Goal: Task Accomplishment & Management: Use online tool/utility

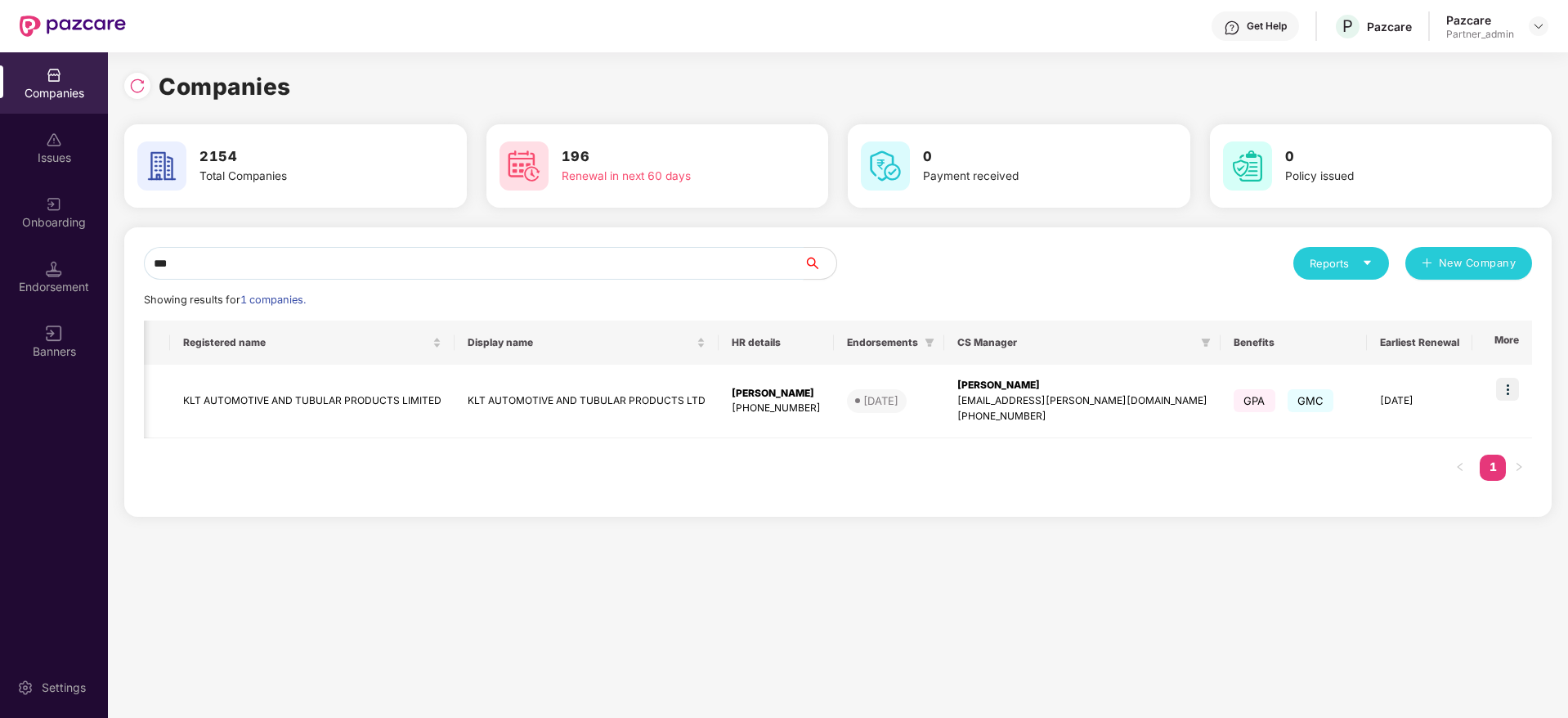
scroll to position [0, 200]
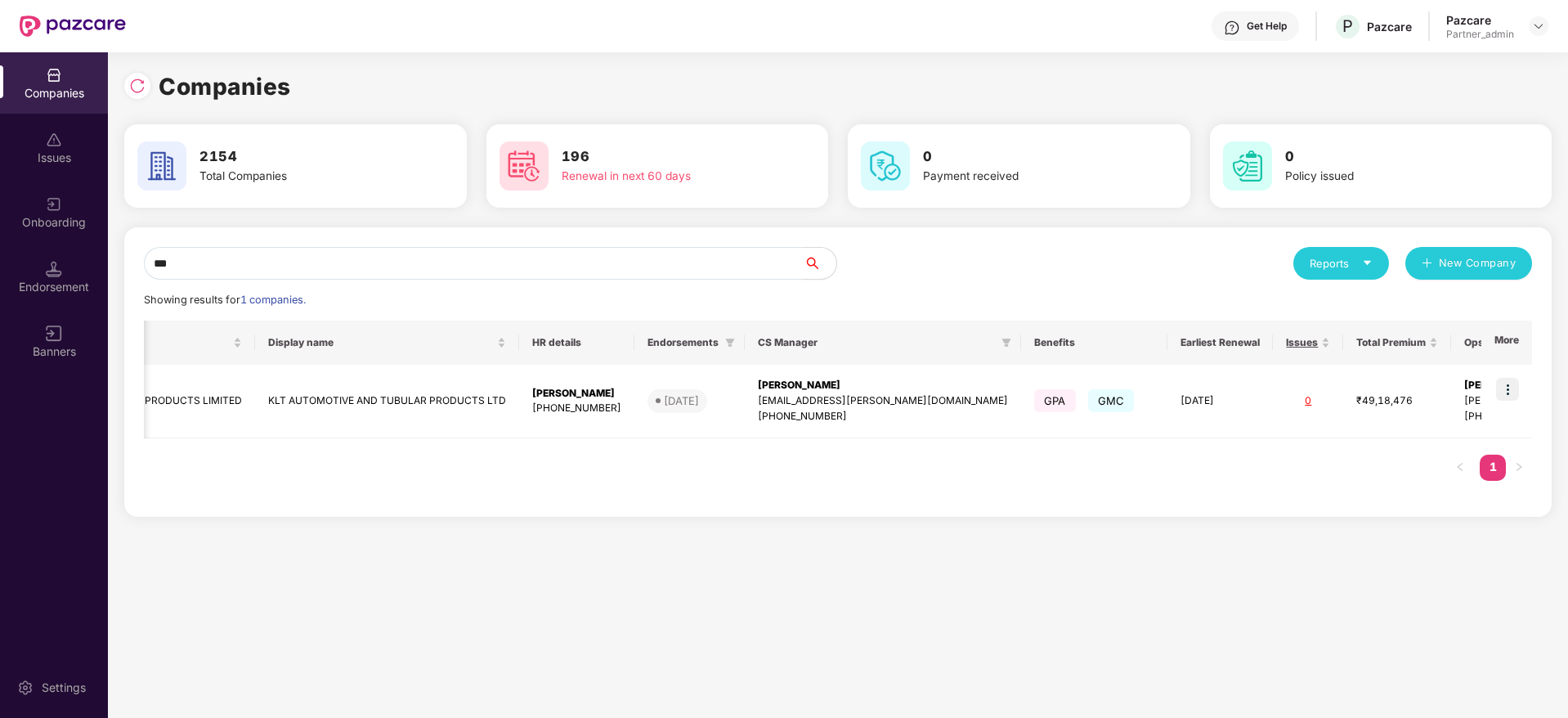
click at [67, 254] on div "Companies Issues Onboarding Endorsement Banners Settings Companies 2154 Total C…" at bounding box center [784, 385] width 1568 height 666
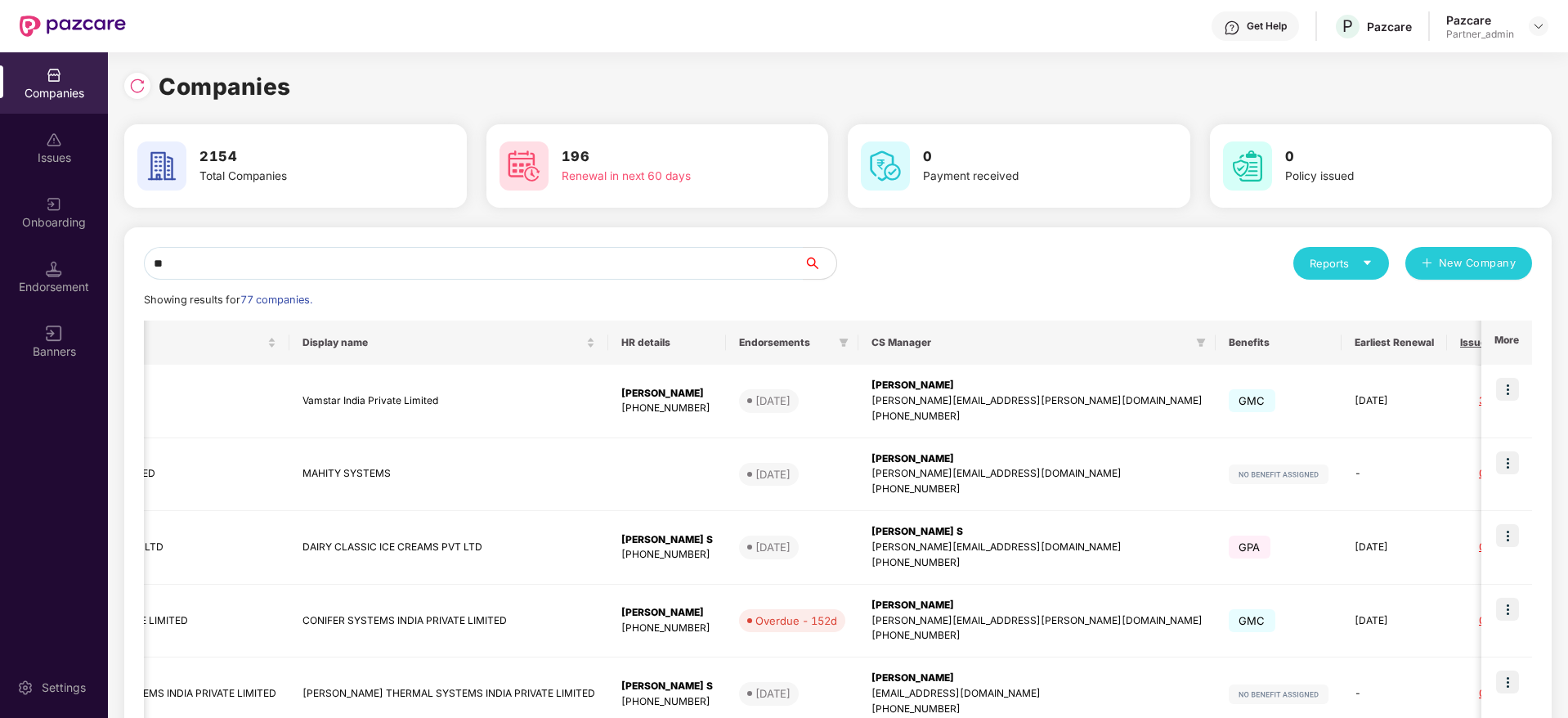
type input "*"
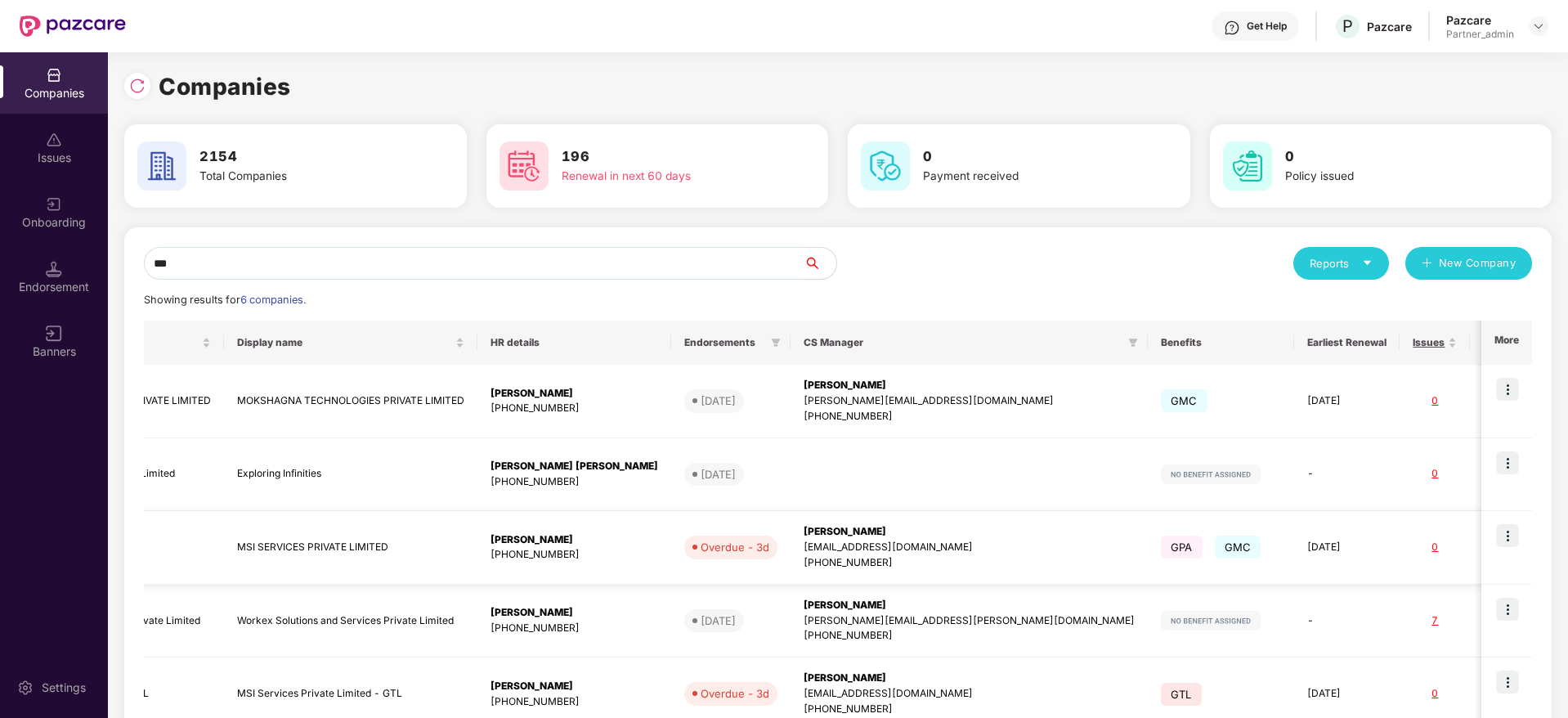
scroll to position [0, 0]
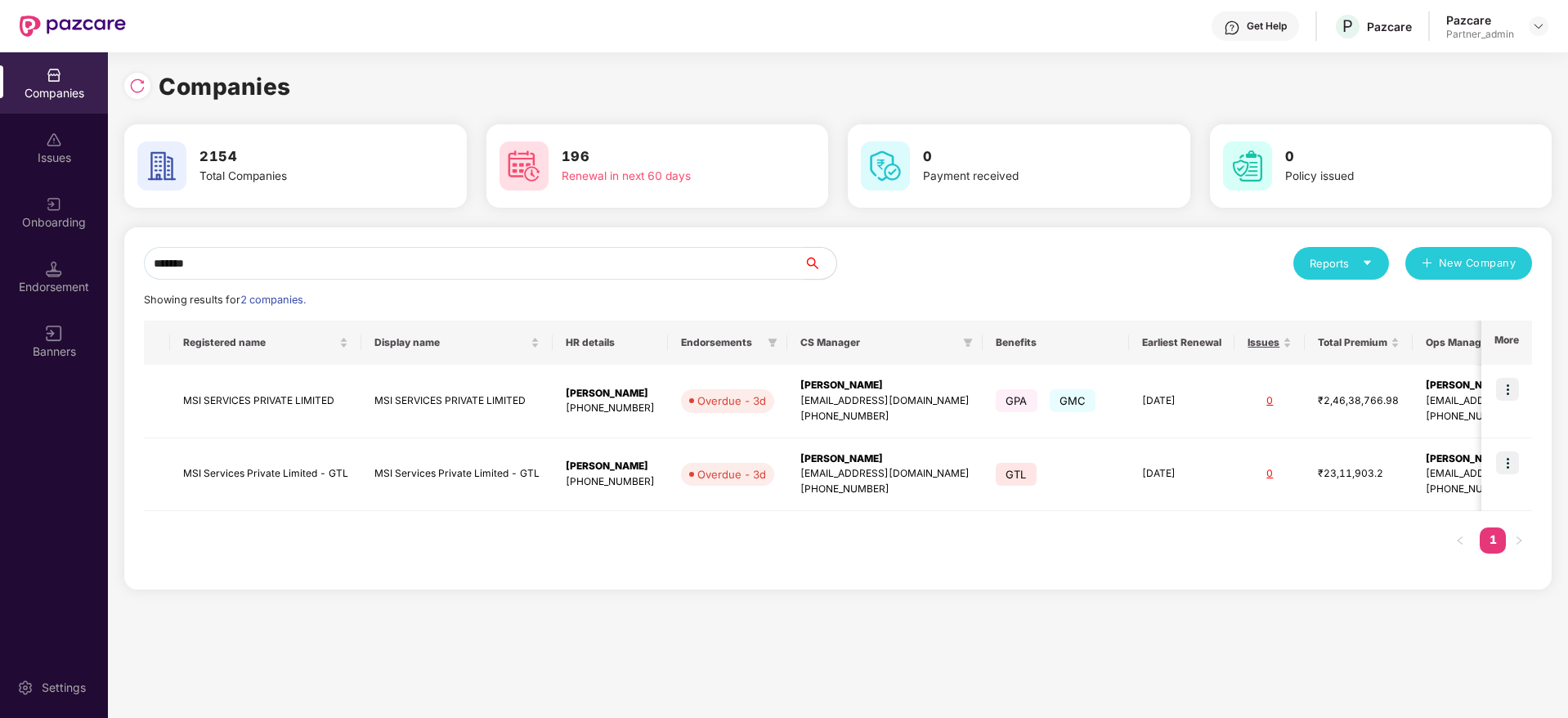
drag, startPoint x: 243, startPoint y: 258, endPoint x: 55, endPoint y: 244, distance: 188.5
click at [55, 244] on div "Companies Issues Onboarding Endorsement Banners Settings Companies 2154 Total C…" at bounding box center [784, 385] width 1568 height 666
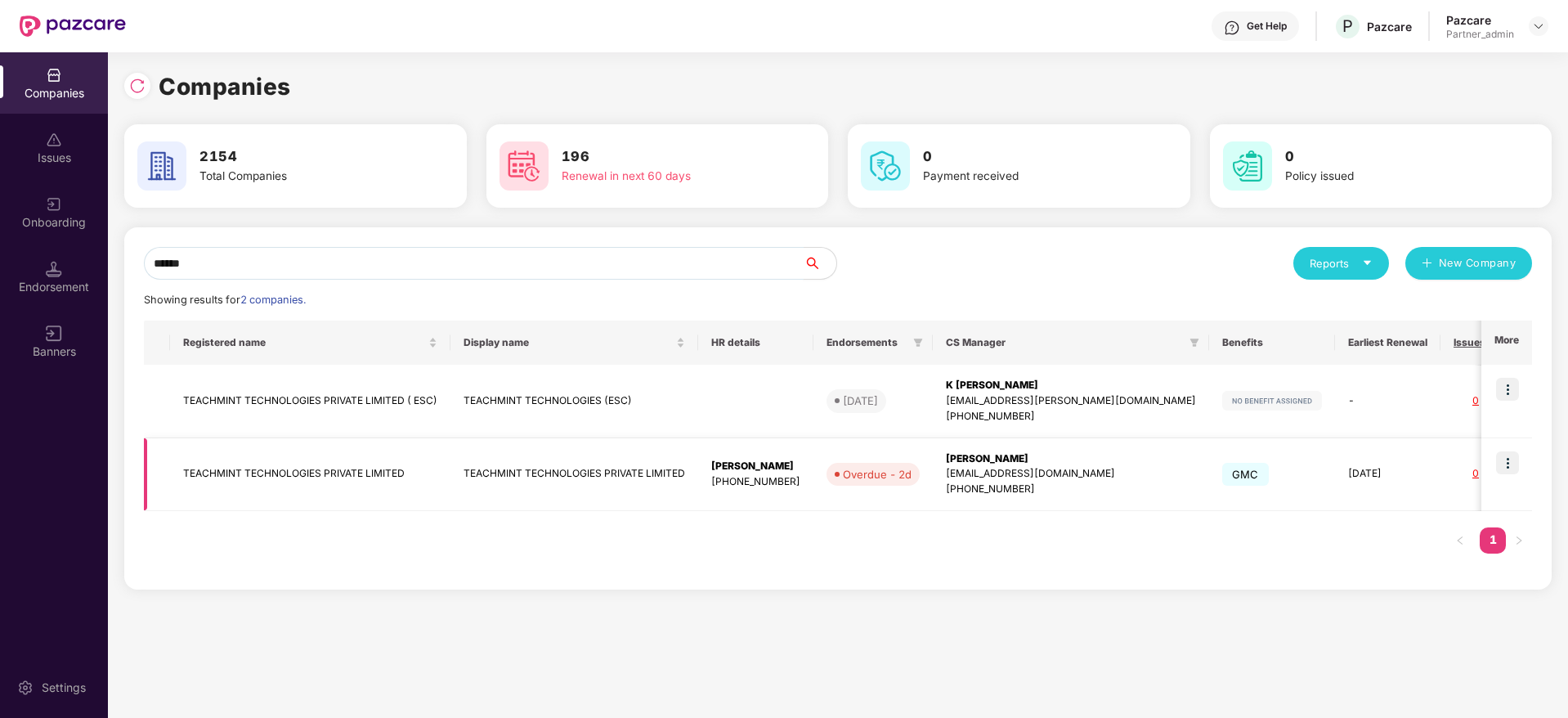
type input "******"
click at [1512, 454] on img at bounding box center [1508, 463] width 23 height 23
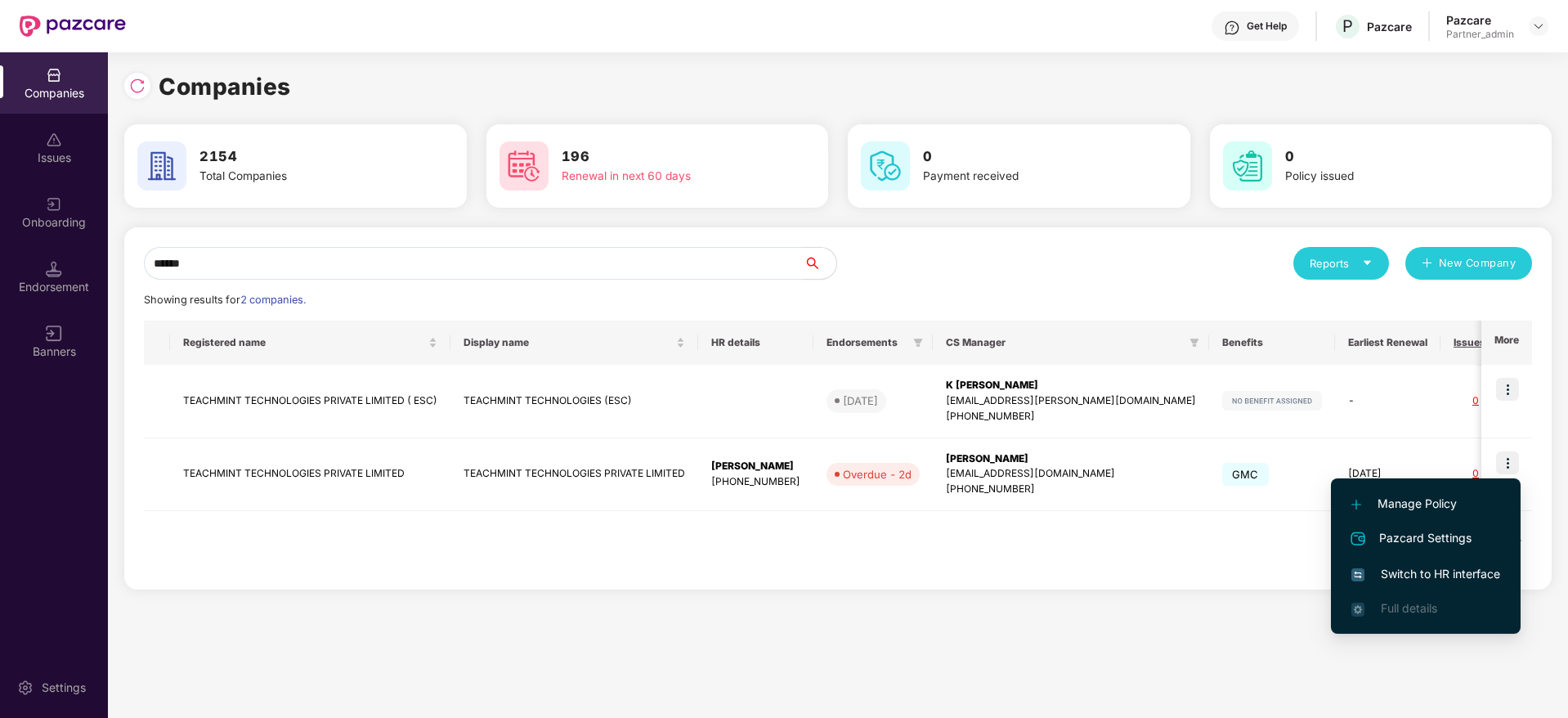
click at [1396, 569] on span "Switch to HR interface" at bounding box center [1426, 574] width 149 height 18
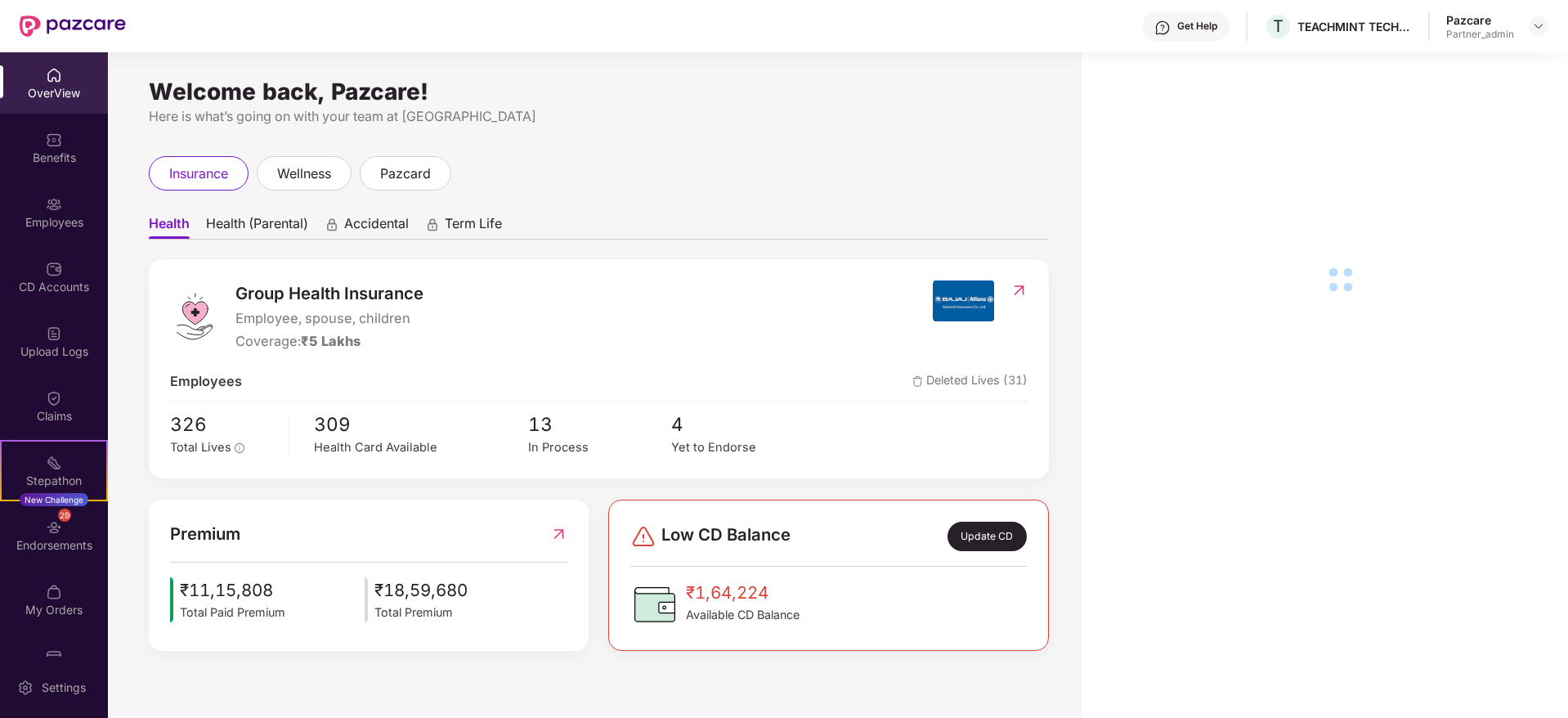
click at [53, 547] on div "Endorsements" at bounding box center [54, 546] width 108 height 17
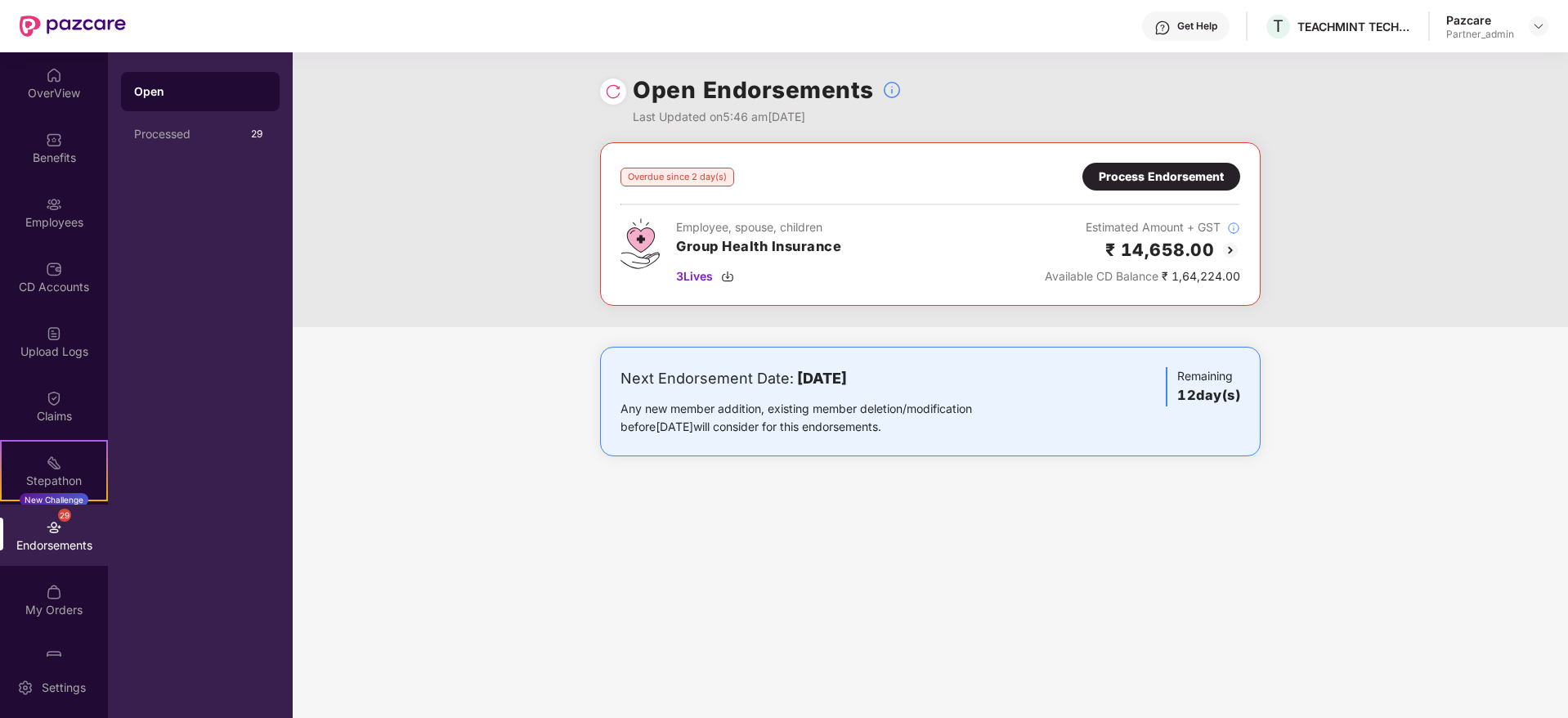
click at [1129, 181] on div "Process Endorsement" at bounding box center [1161, 176] width 125 height 18
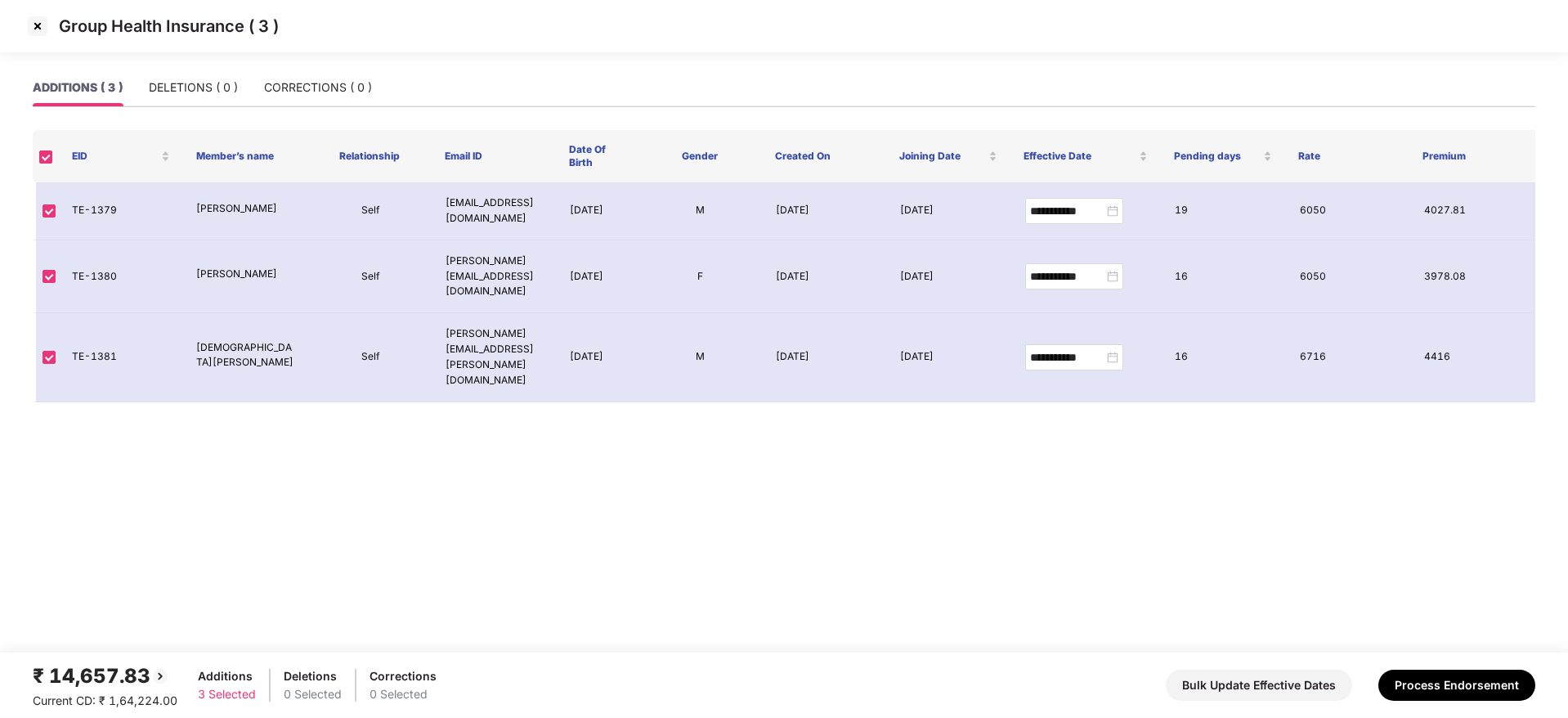
click at [33, 21] on img at bounding box center [38, 27] width 26 height 27
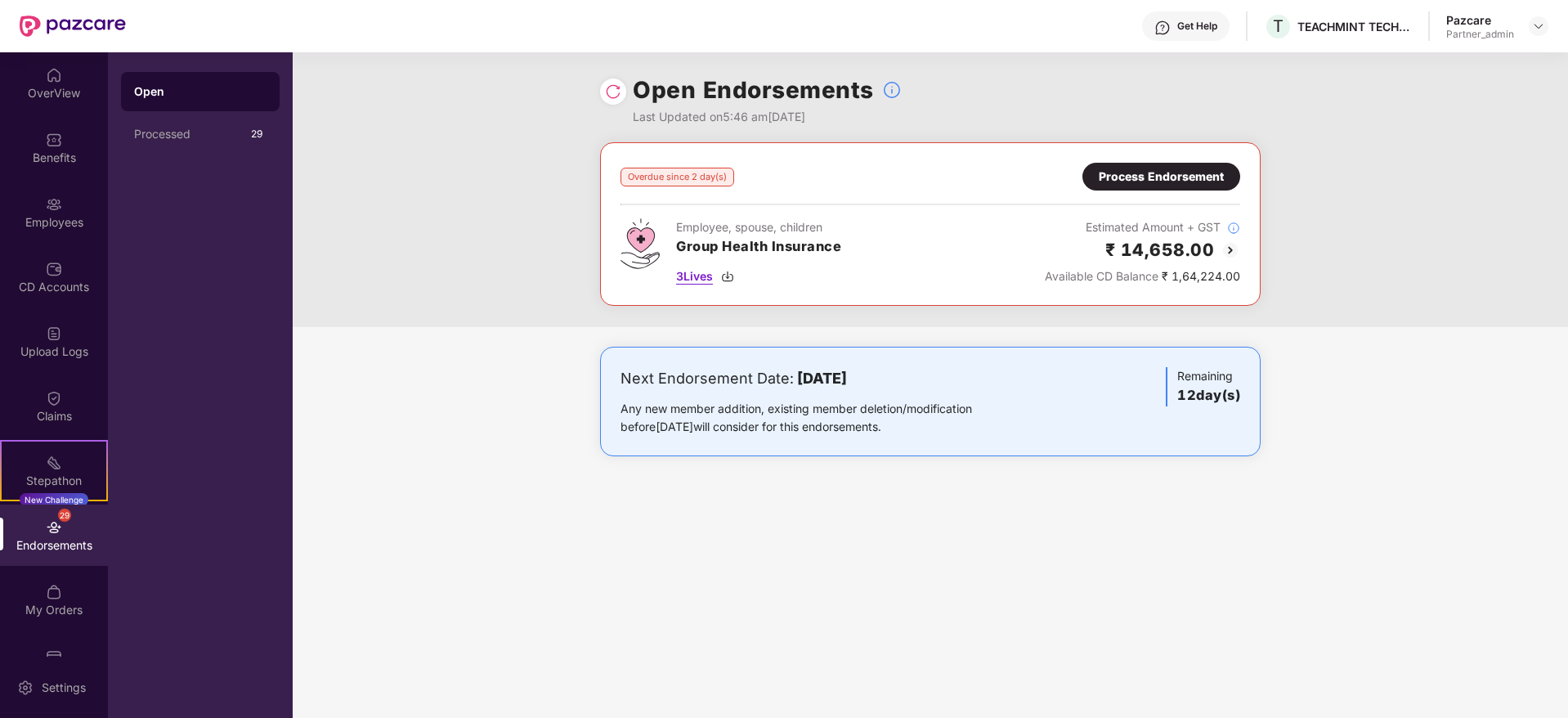
click at [729, 277] on img at bounding box center [728, 277] width 13 height 13
click at [1181, 165] on div "Process Endorsement" at bounding box center [1162, 177] width 158 height 28
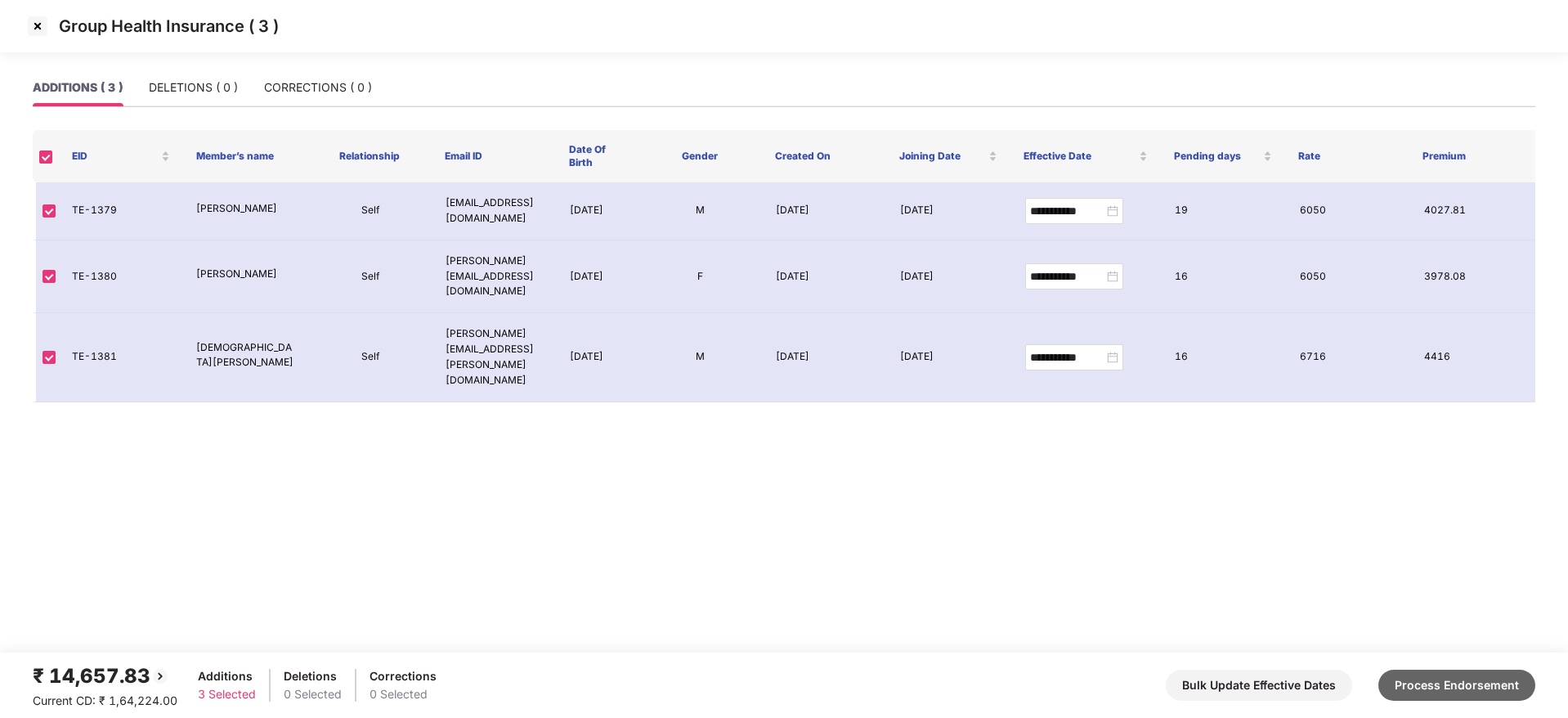
click at [1426, 685] on button "Process Endorsement" at bounding box center [1457, 686] width 157 height 31
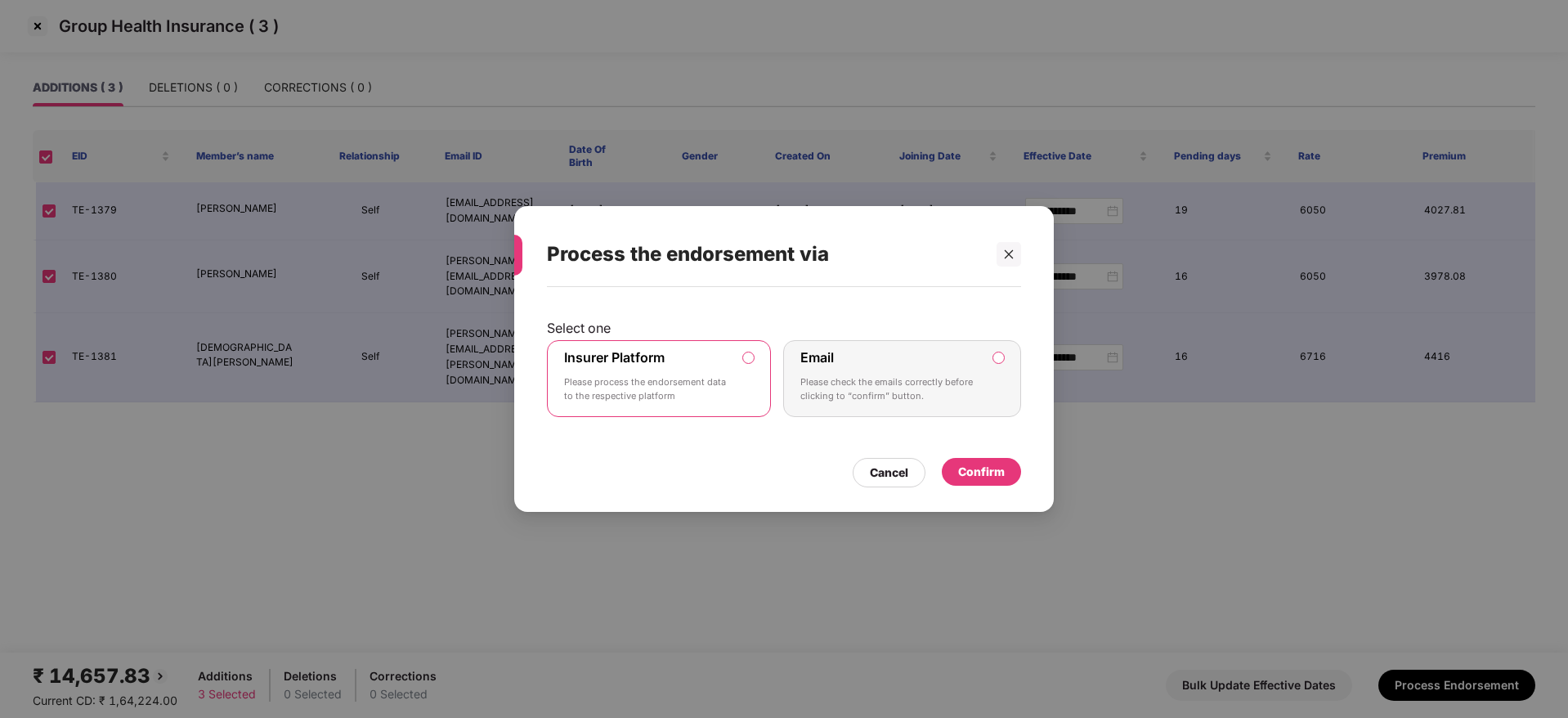
click at [986, 456] on div "Cancel Confirm" at bounding box center [784, 468] width 474 height 37
click at [981, 484] on div "Confirm" at bounding box center [982, 472] width 79 height 28
